Goal: Transaction & Acquisition: Obtain resource

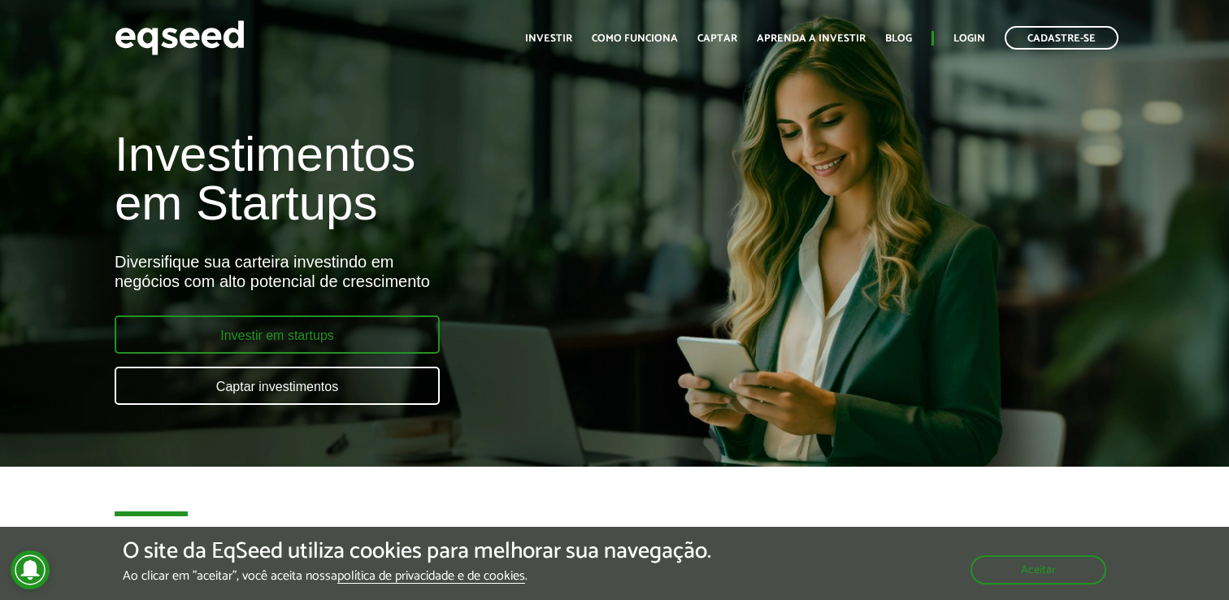
click at [395, 331] on link "Investir em startups" at bounding box center [277, 334] width 325 height 38
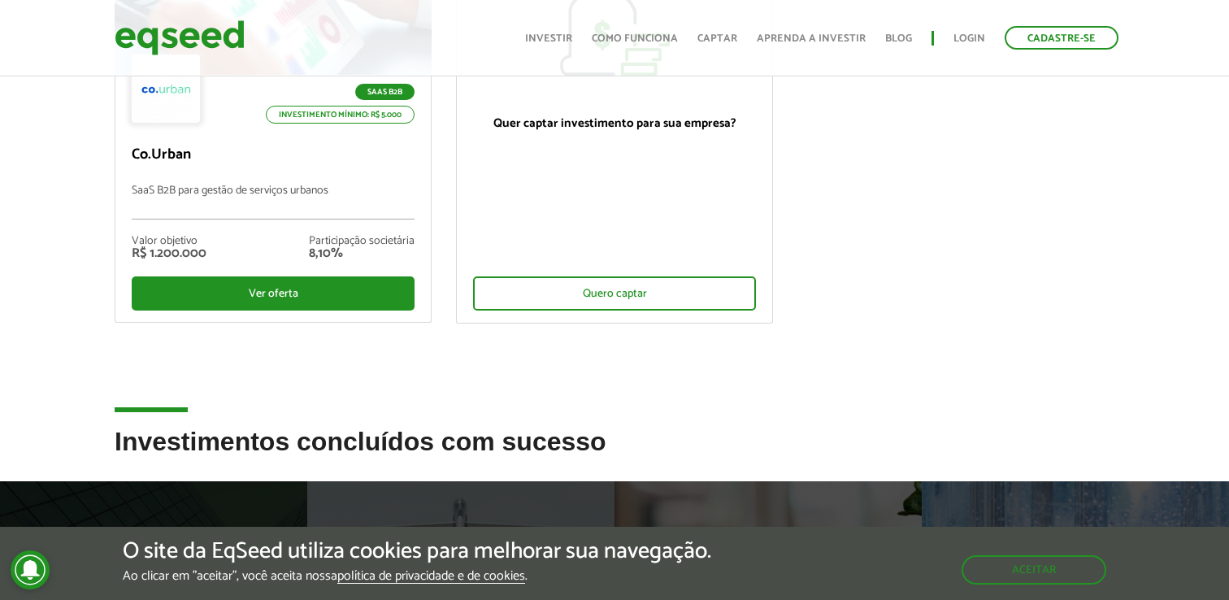
scroll to position [312, 0]
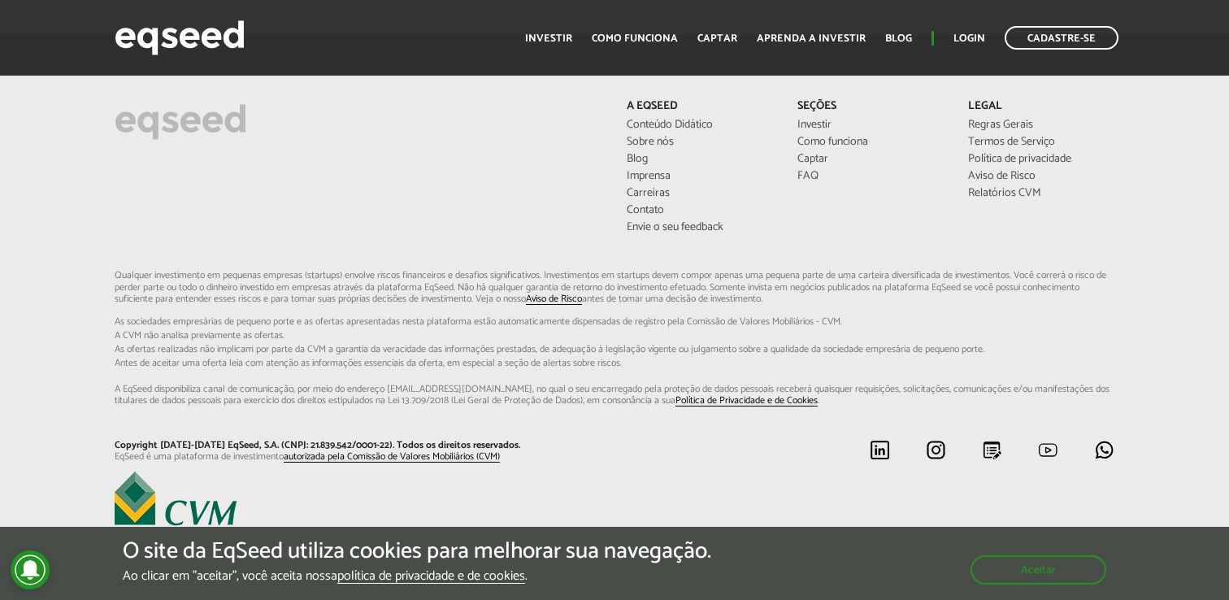
scroll to position [4557, 0]
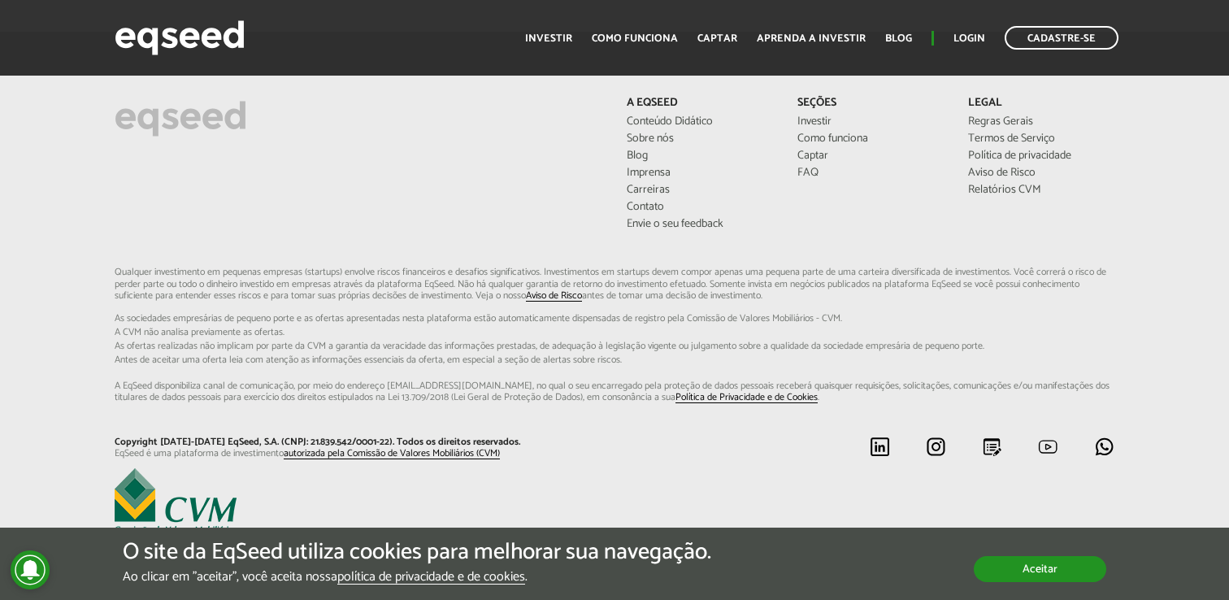
click at [1014, 556] on button "Aceitar" at bounding box center [1040, 569] width 132 height 26
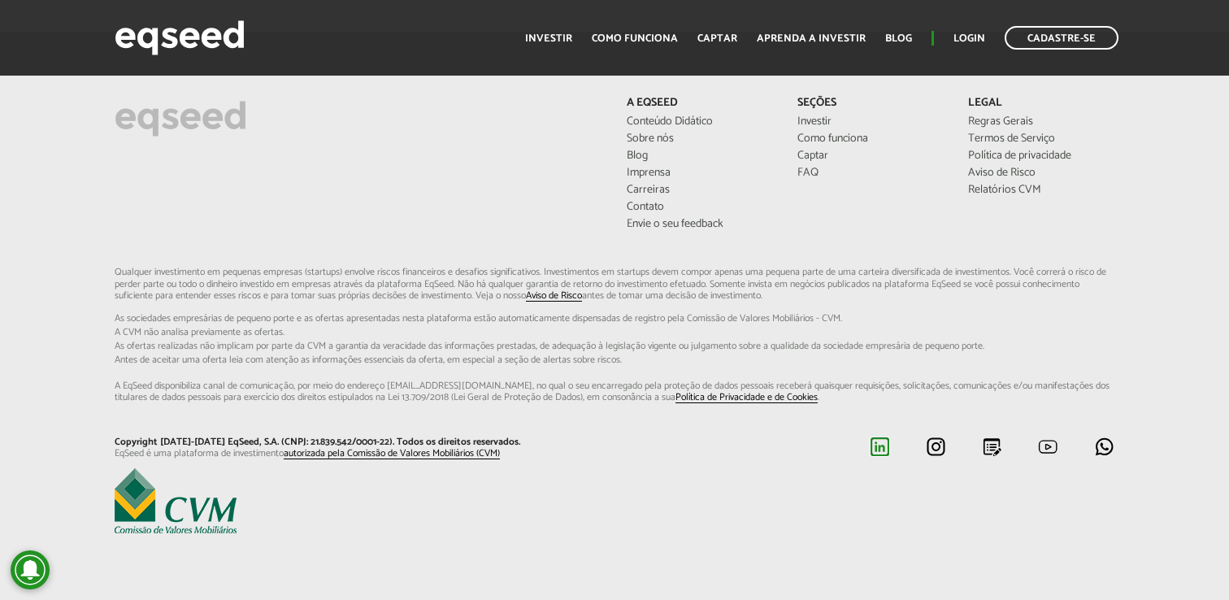
click at [881, 445] on img at bounding box center [880, 446] width 20 height 20
